Goal: Check status

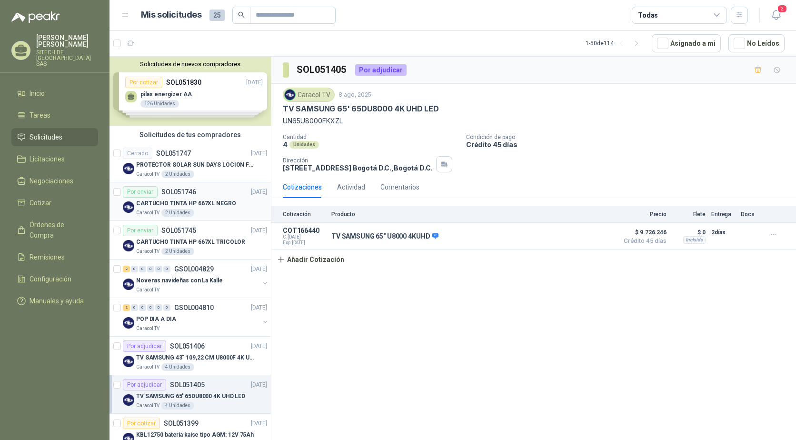
click at [165, 206] on p "CARTUCHO TINTA HP 667XL NEGRO" at bounding box center [186, 203] width 100 height 9
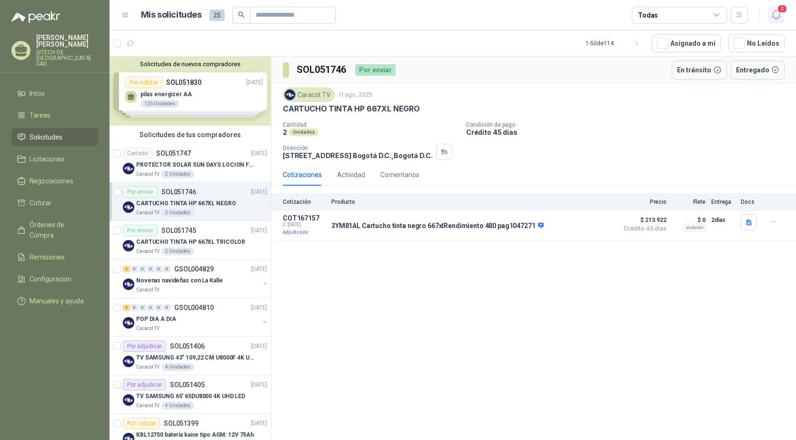
click at [773, 12] on icon "button" at bounding box center [775, 14] width 8 height 9
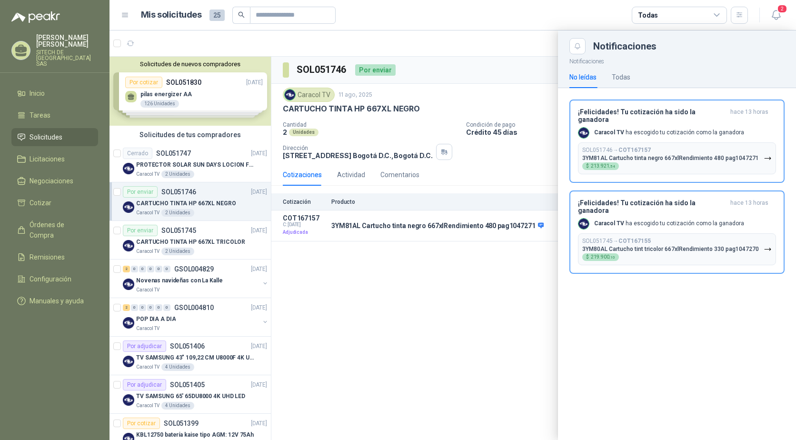
click at [483, 310] on div at bounding box center [452, 234] width 686 height 409
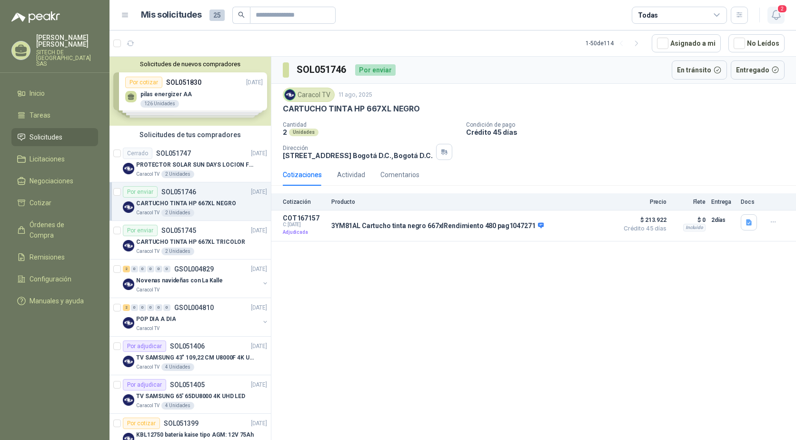
click at [776, 13] on icon "button" at bounding box center [776, 15] width 12 height 12
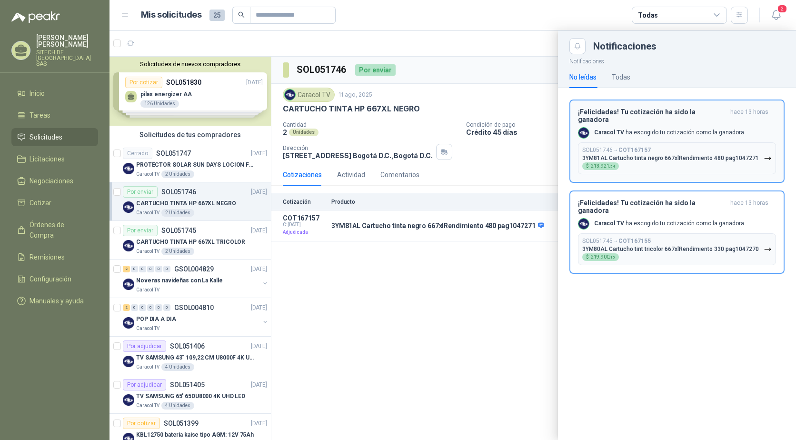
click at [641, 112] on h3 "¡Felicidades! Tu cotización ha sido la ganadora" at bounding box center [652, 115] width 148 height 15
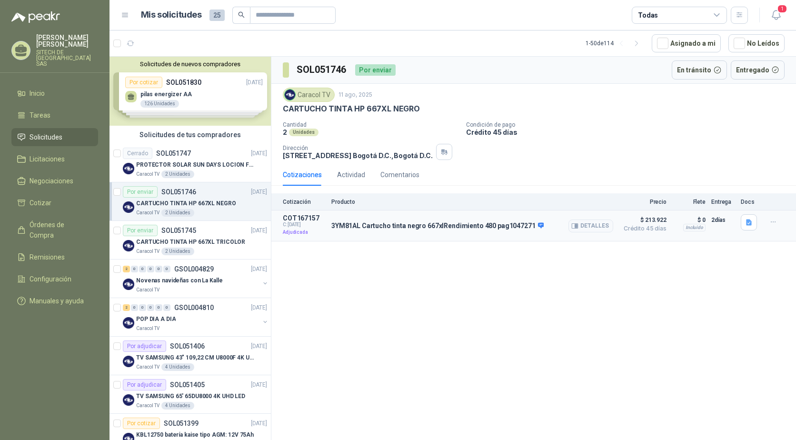
click at [430, 226] on p "3YM81AL Cartucho tinta negro 667xlRendimiento 480 pag1047271" at bounding box center [437, 226] width 212 height 9
click at [583, 221] on button "Detalles" at bounding box center [590, 225] width 45 height 13
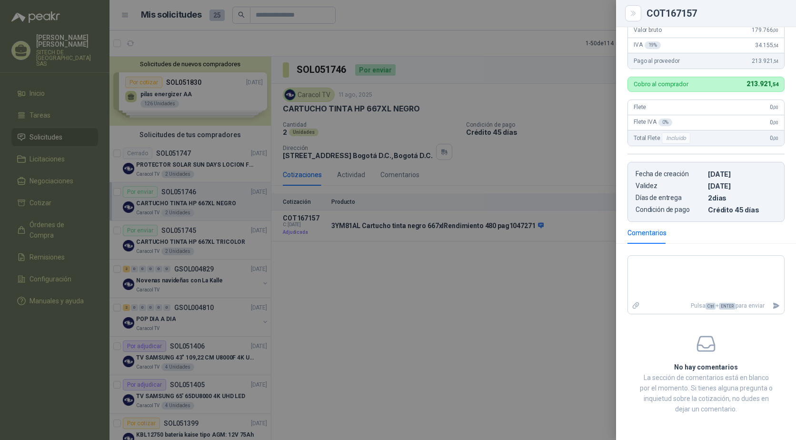
scroll to position [179, 0]
click at [630, 11] on icon "Close" at bounding box center [633, 14] width 8 height 8
